Goal: Find specific page/section: Find specific page/section

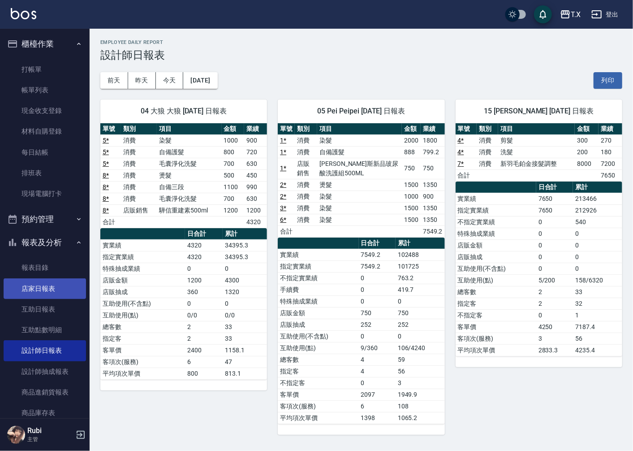
click at [48, 278] on link "店家日報表" at bounding box center [45, 288] width 82 height 21
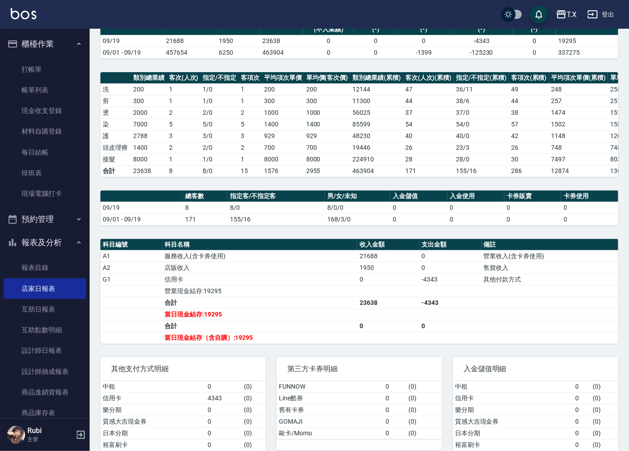
scroll to position [127, 0]
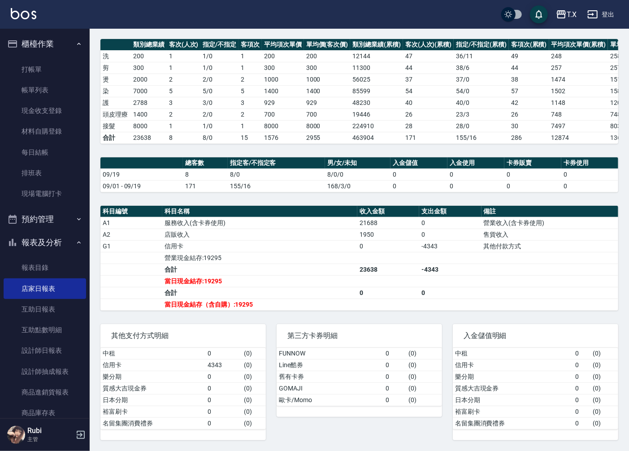
drag, startPoint x: 48, startPoint y: 92, endPoint x: 276, endPoint y: 195, distance: 250.1
click at [48, 92] on link "帳單列表" at bounding box center [45, 90] width 82 height 21
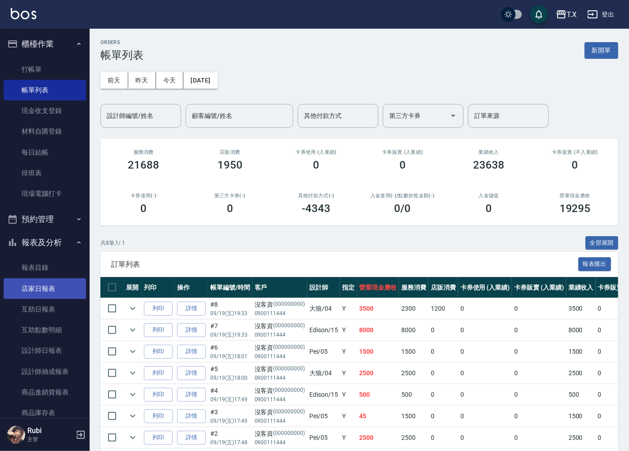
click at [66, 285] on link "店家日報表" at bounding box center [45, 288] width 82 height 21
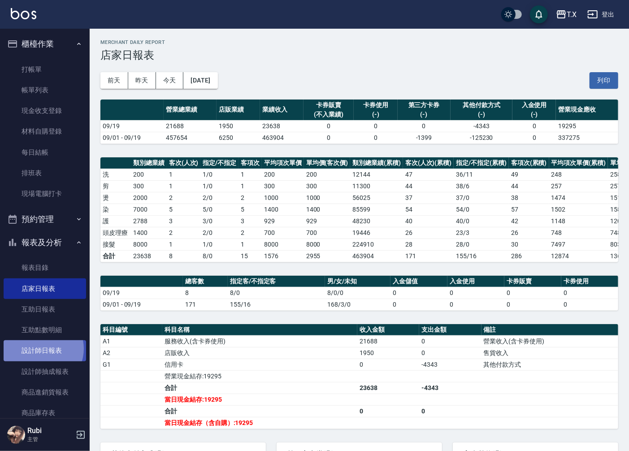
click at [41, 349] on link "設計師日報表" at bounding box center [45, 350] width 82 height 21
